Goal: Task Accomplishment & Management: Manage account settings

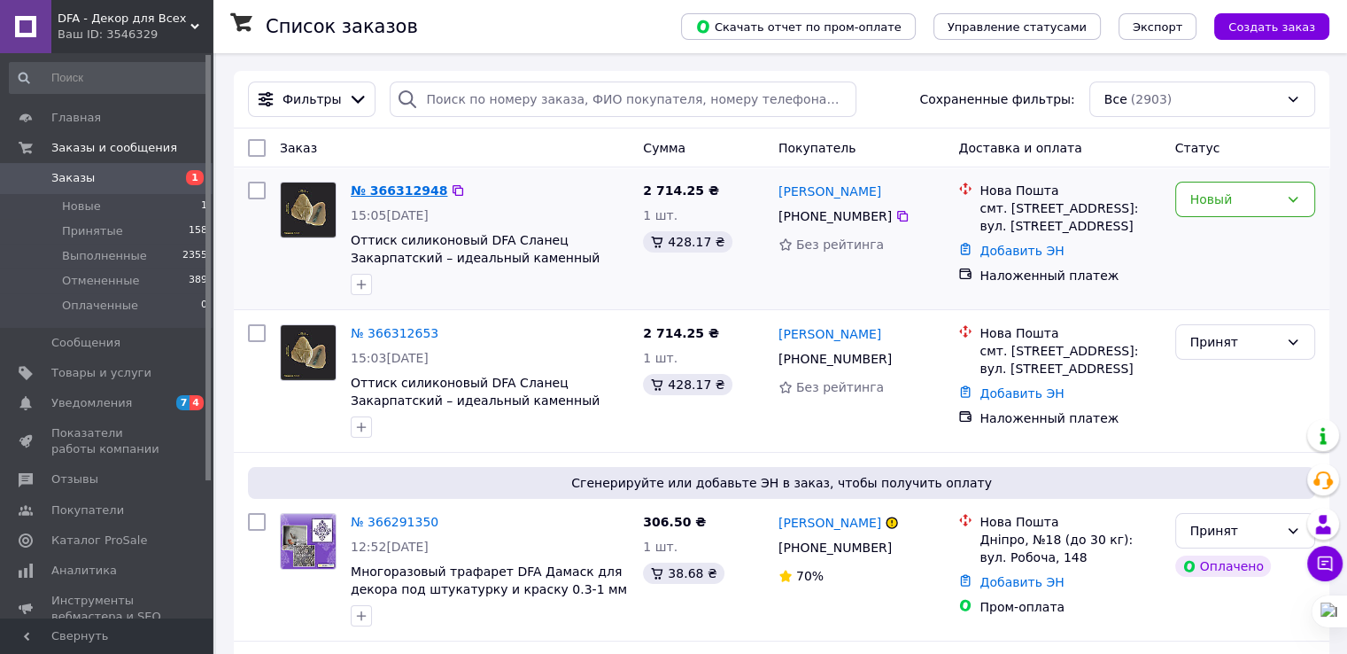
click at [372, 198] on link "№ 366312948" at bounding box center [399, 190] width 97 height 14
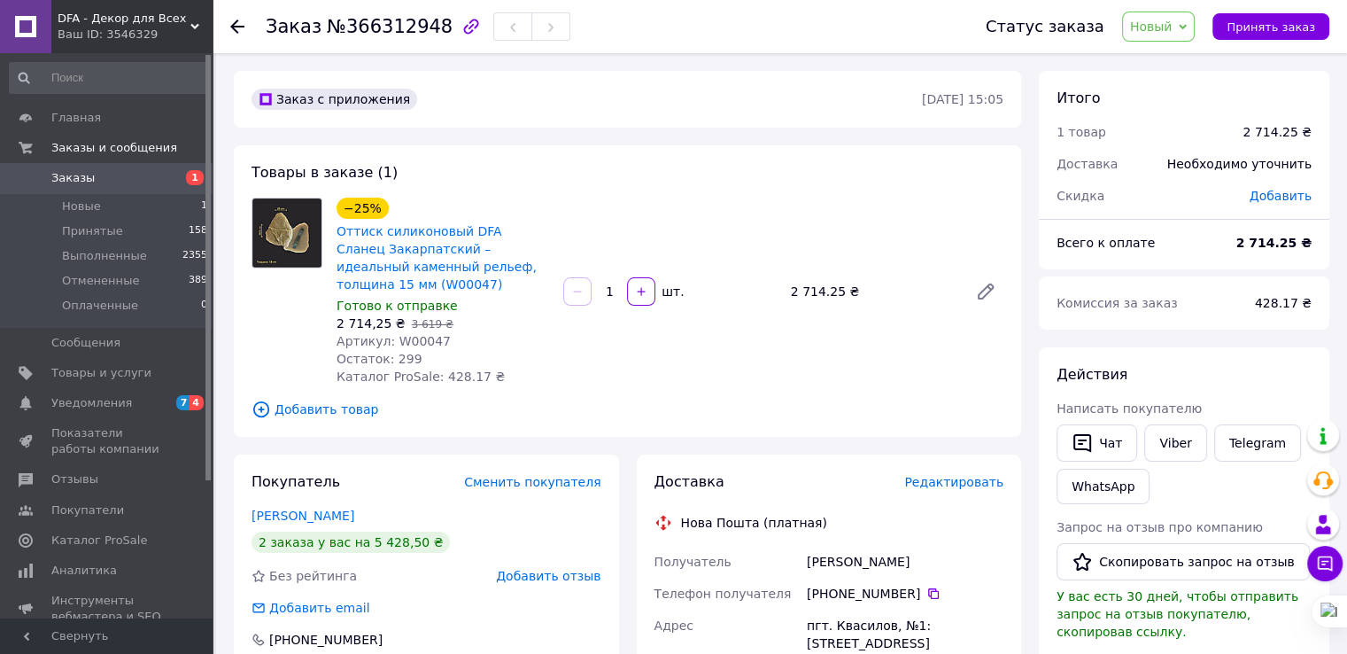
click at [314, 412] on span "Добавить товар" at bounding box center [628, 409] width 752 height 19
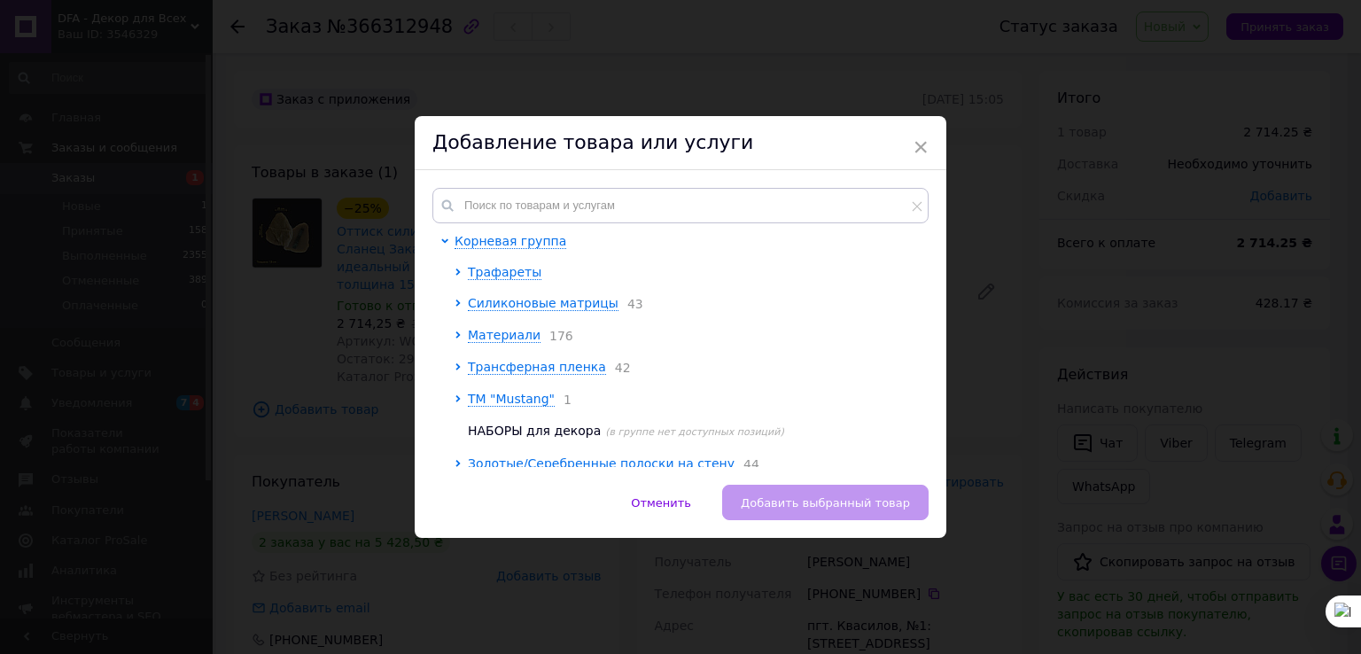
click at [546, 182] on div "Корневая группа Трафареты Силиконовые матрицы 43 Материали 176 Трансферная плен…" at bounding box center [681, 327] width 532 height 315
click at [541, 198] on input "text" at bounding box center [680, 205] width 496 height 35
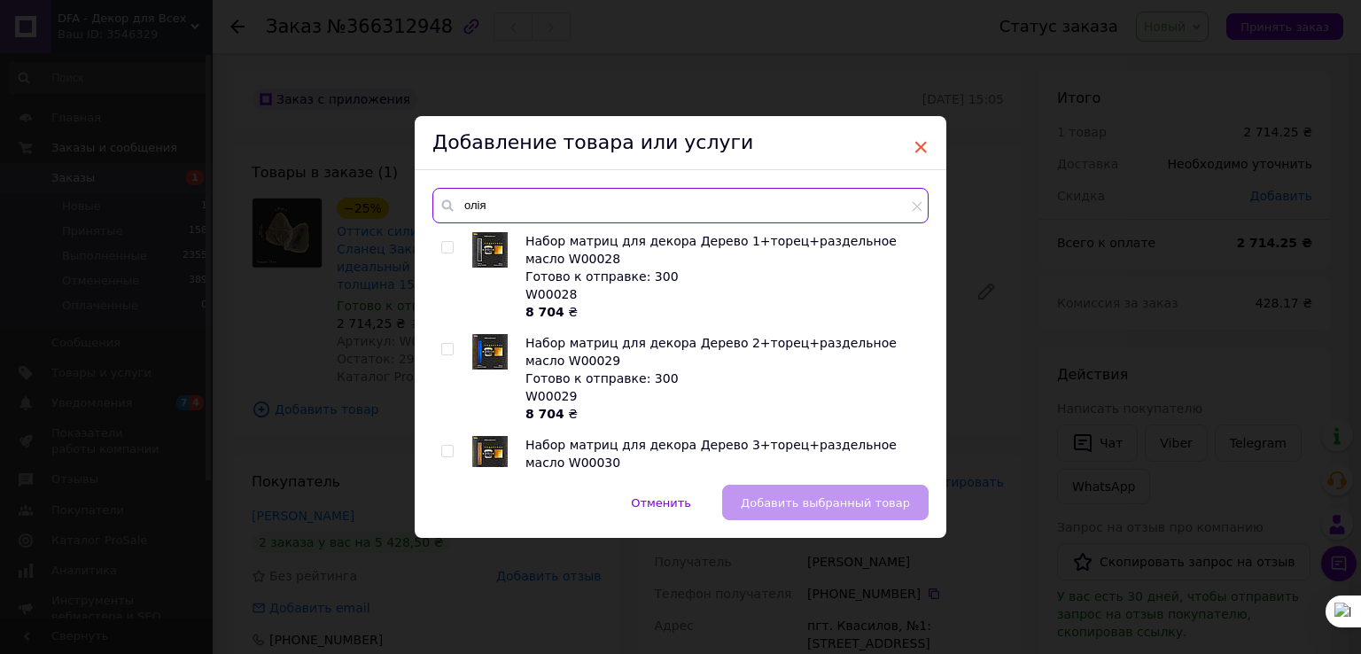
type input "олія"
click at [917, 145] on span "×" at bounding box center [920, 147] width 16 height 30
click at [917, 145] on div "Товары в заказе (1) −25% Оттиск силиконовый DFA Сланец Закарпатский – идеальный…" at bounding box center [628, 290] width 788 height 291
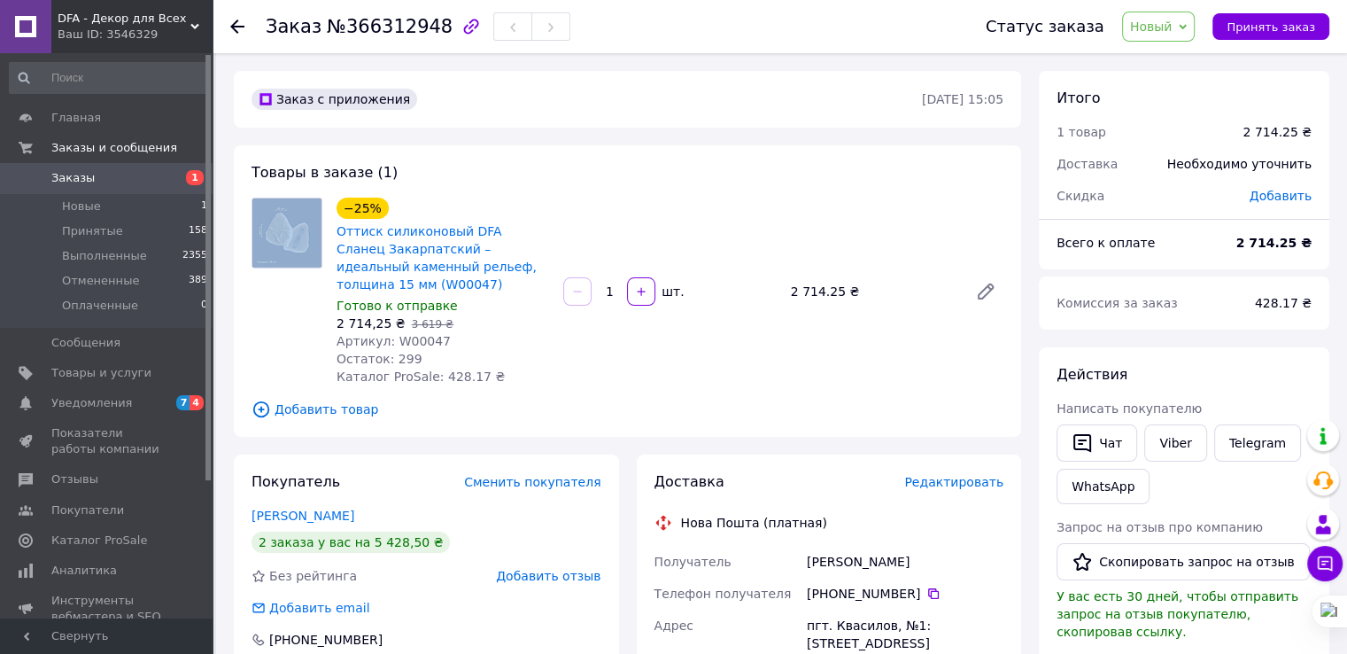
click at [524, 373] on div "−25% Оттиск силиконовый DFA Сланец Закарпатский – идеальный каменный рельеф, то…" at bounding box center [443, 291] width 227 height 195
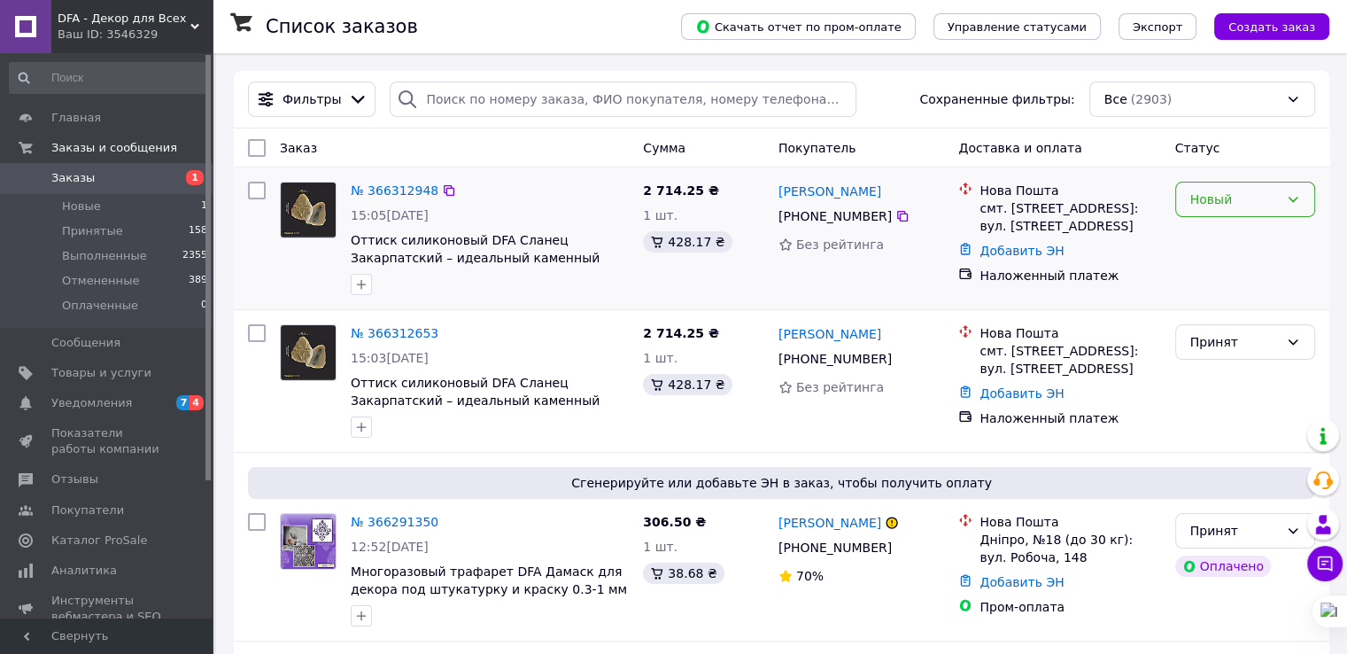
click at [1298, 205] on icon at bounding box center [1293, 199] width 14 height 14
click at [1292, 203] on icon at bounding box center [1293, 199] width 14 height 14
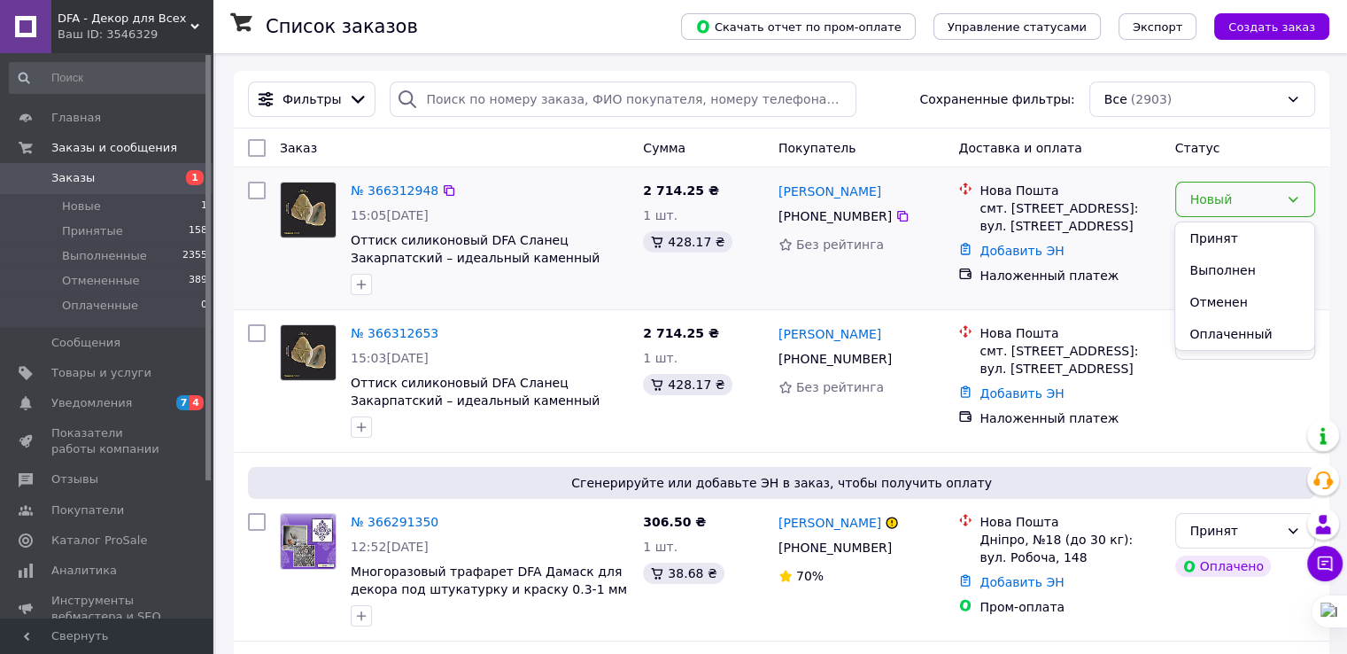
click at [1292, 203] on icon at bounding box center [1293, 199] width 14 height 14
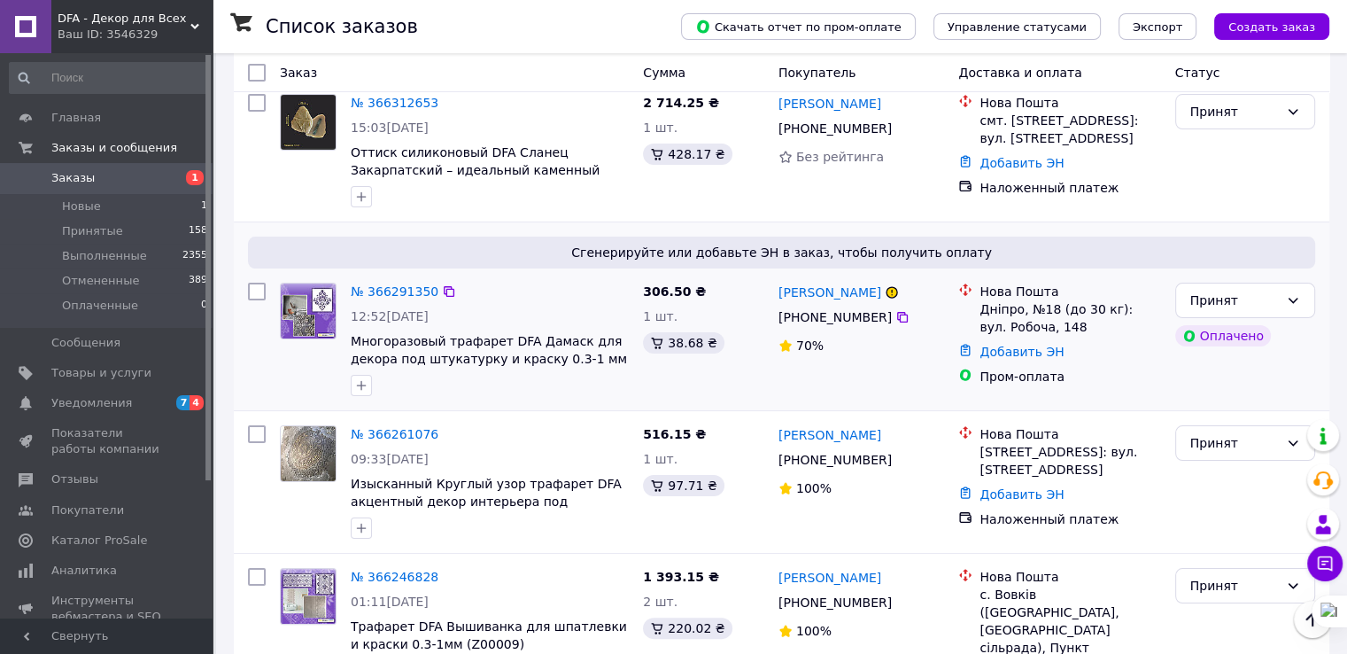
scroll to position [89, 0]
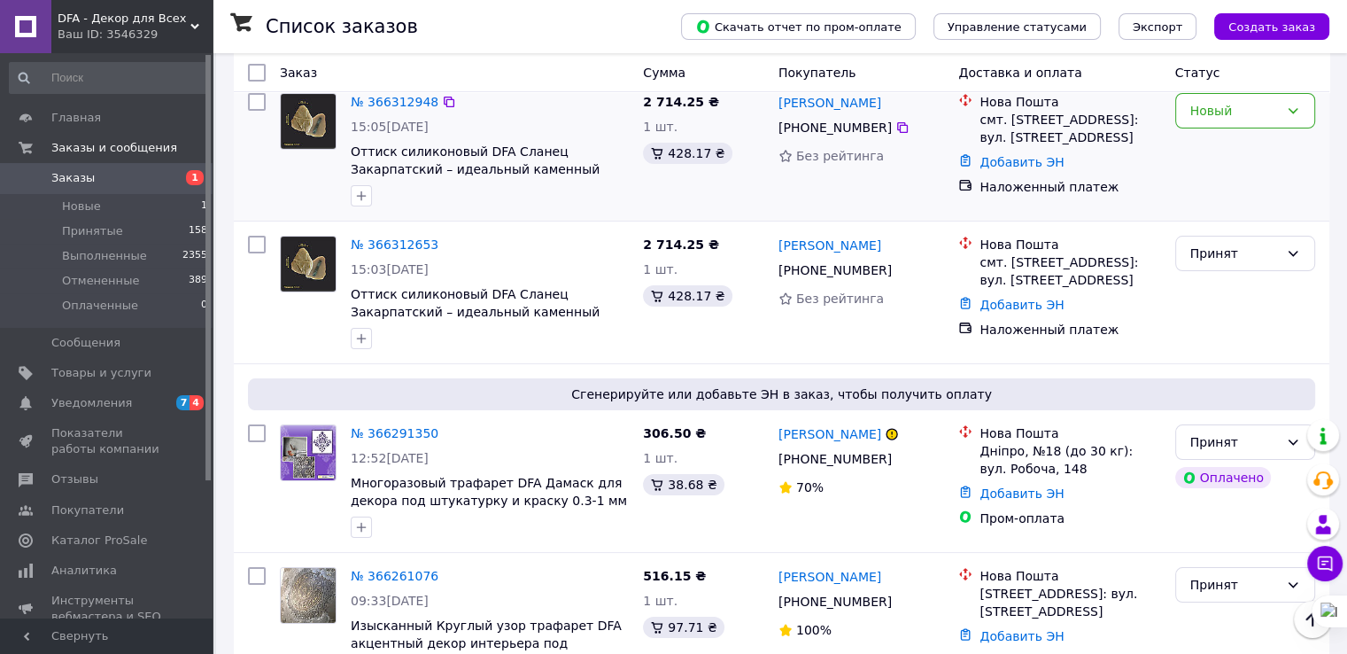
click at [1302, 130] on div "Новый" at bounding box center [1246, 150] width 154 height 128
click at [1301, 125] on div "Новый" at bounding box center [1246, 110] width 140 height 35
click at [1215, 221] on li "Отменен" at bounding box center [1245, 214] width 138 height 32
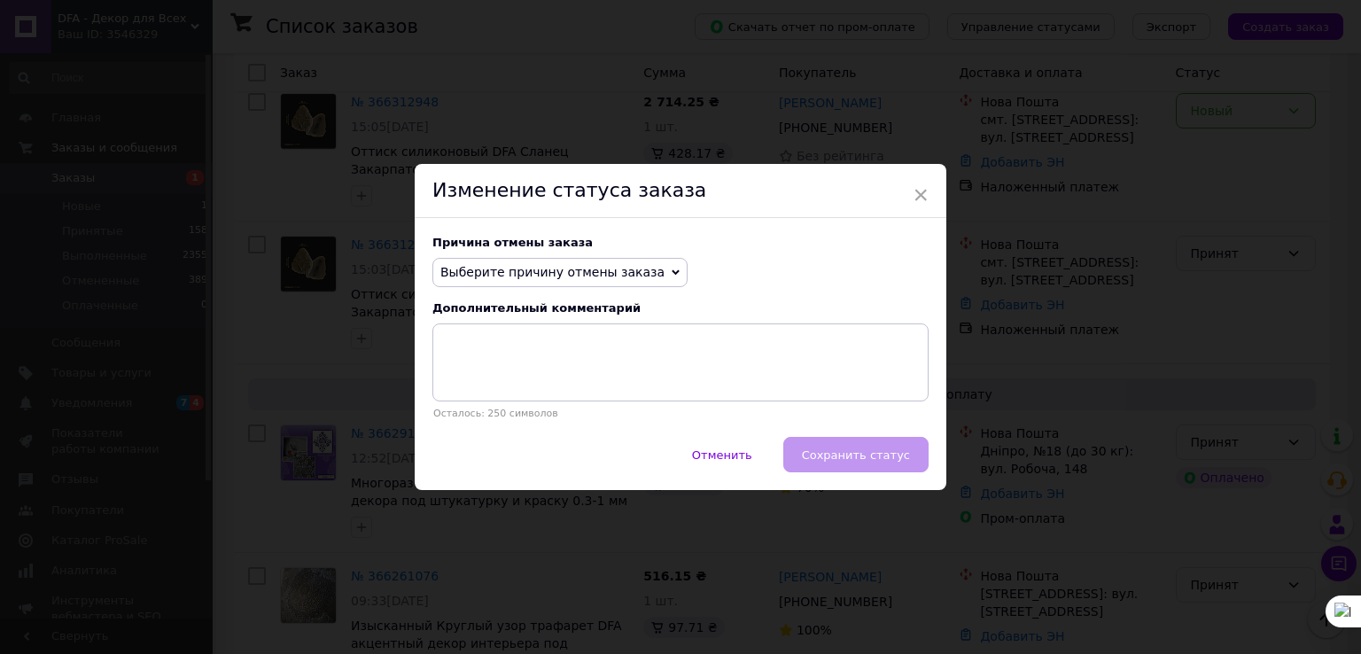
click at [516, 275] on span "Выберите причину отмены заказа" at bounding box center [552, 272] width 224 height 14
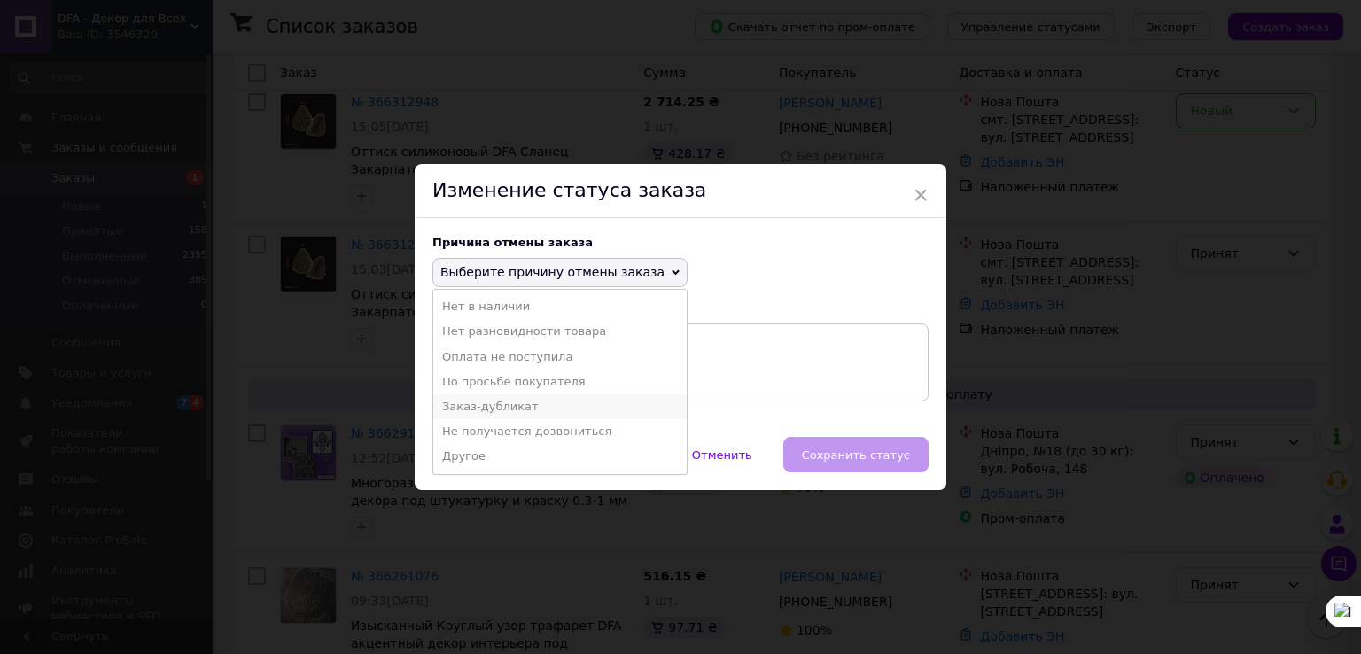
click at [500, 402] on li "Заказ-дубликат" at bounding box center [559, 406] width 253 height 25
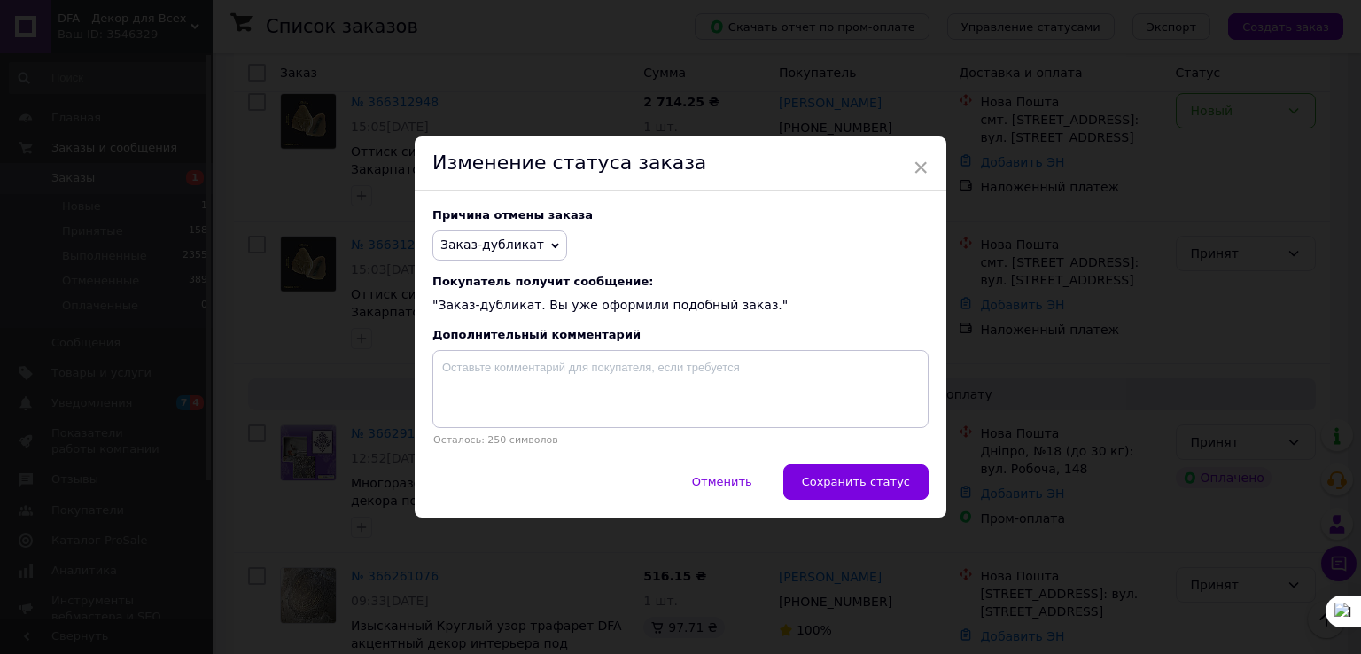
click at [835, 470] on button "Сохранить статус" at bounding box center [855, 481] width 145 height 35
click at [835, 470] on div "Отменить   Сохранить статус" at bounding box center [681, 490] width 532 height 53
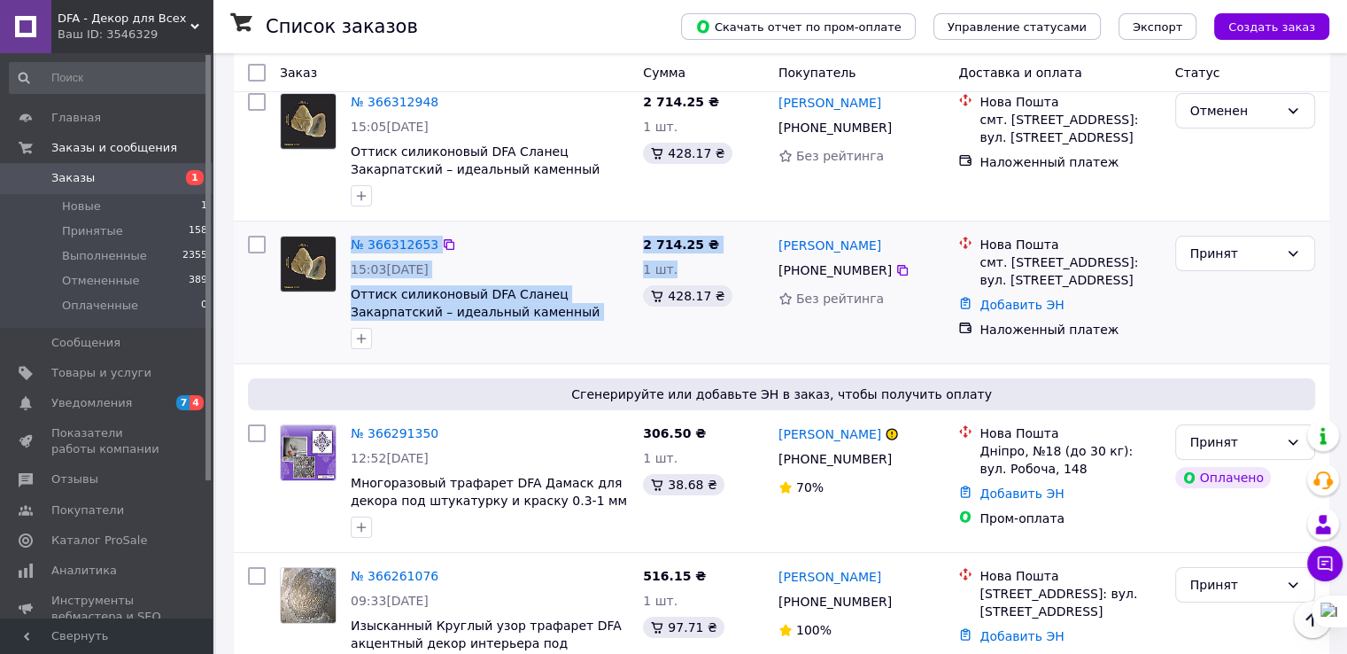
drag, startPoint x: 338, startPoint y: 264, endPoint x: 745, endPoint y: 268, distance: 407.5
click at [745, 268] on div "№ 366312653 15:03[DATE] Оттиск силиконовый DFA Сланец Закарпатский – идеальный …" at bounding box center [782, 293] width 1082 height 128
click at [745, 268] on div "1 шт." at bounding box center [703, 269] width 121 height 18
